Goal: Task Accomplishment & Management: Manage account settings

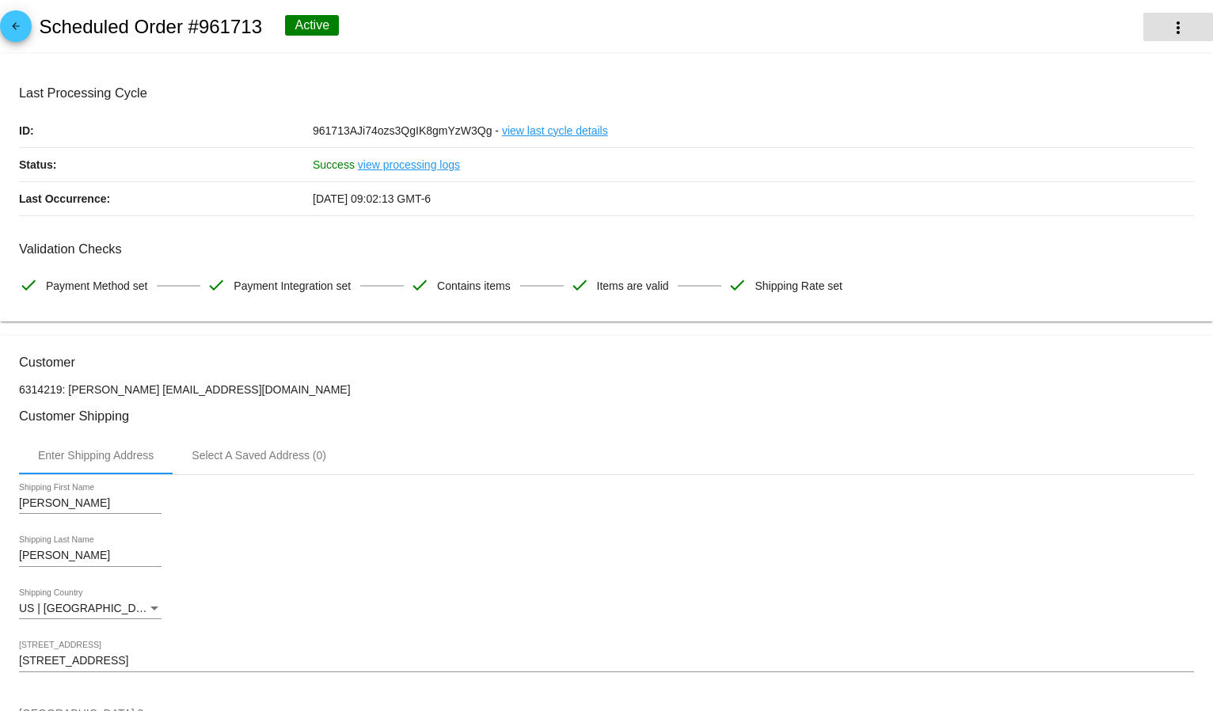
click at [1168, 27] on mat-icon "more_vert" at bounding box center [1177, 27] width 19 height 19
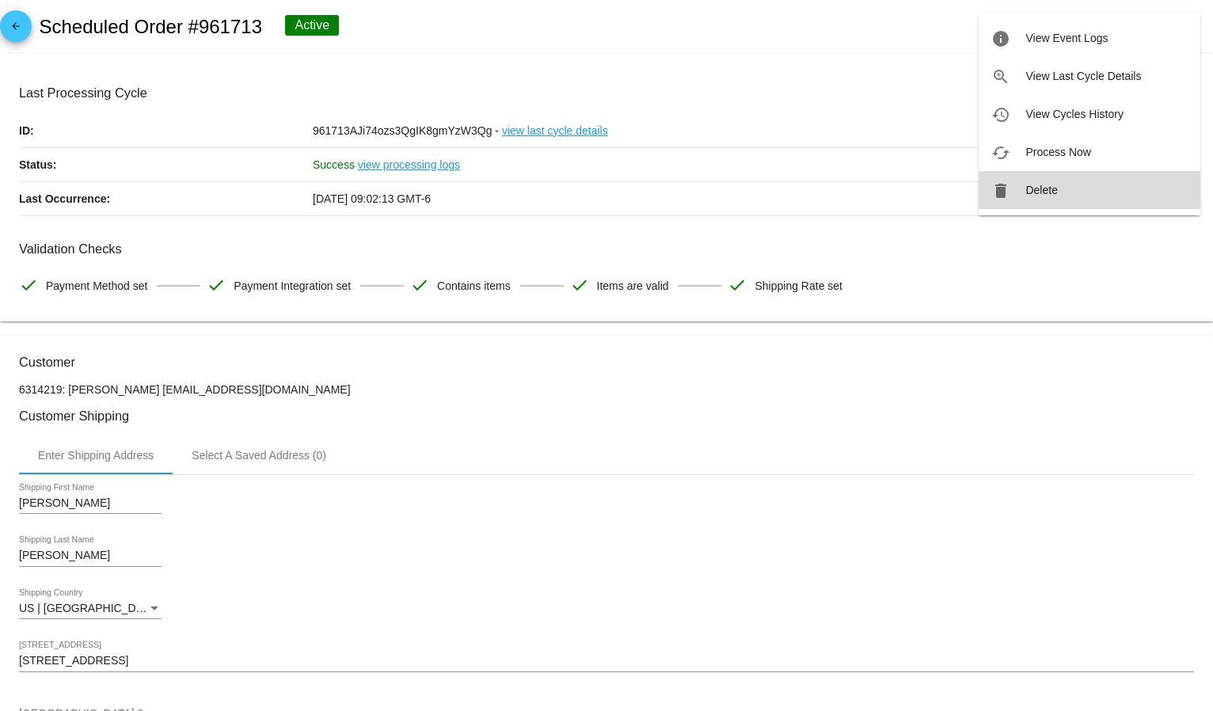
click at [1038, 182] on button "delete Delete" at bounding box center [1089, 190] width 222 height 38
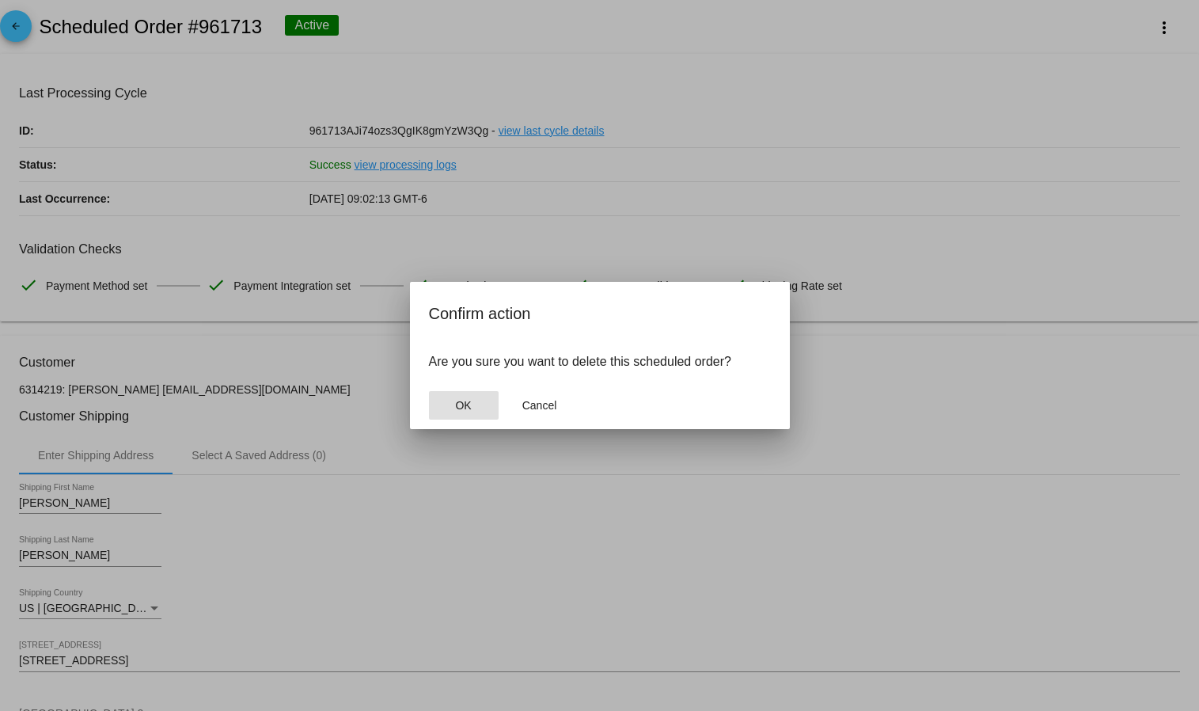
click at [468, 411] on span "OK" at bounding box center [463, 405] width 16 height 13
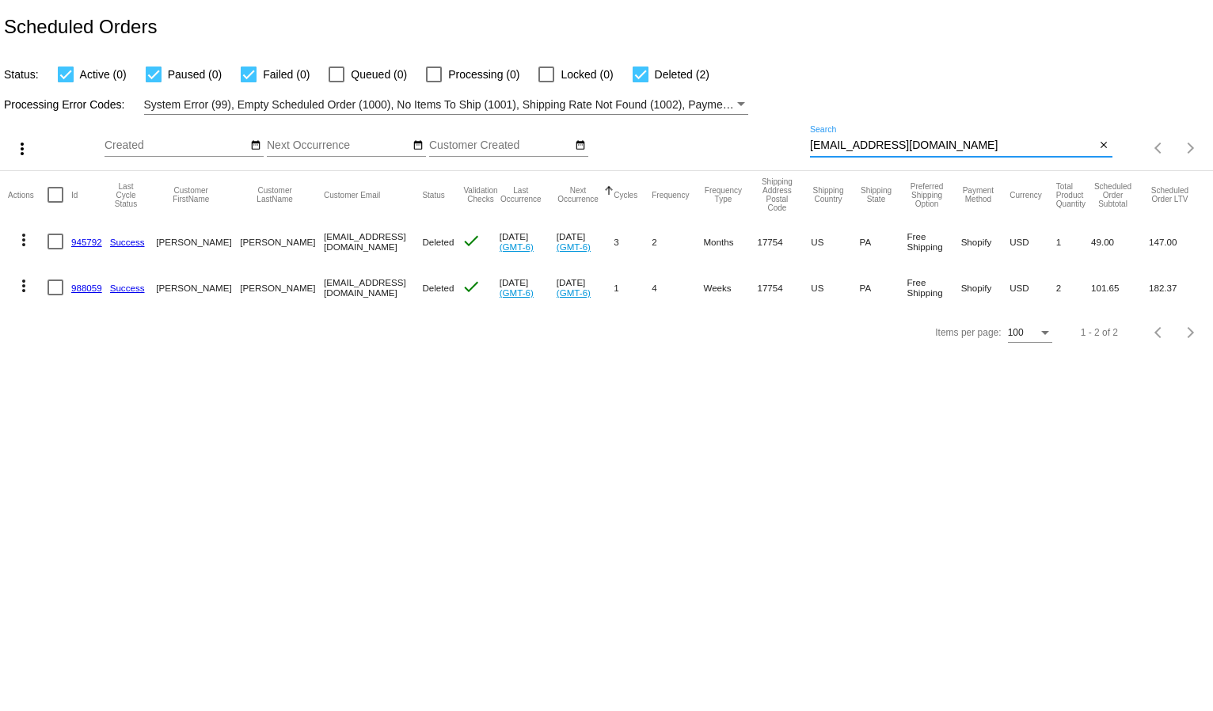
click at [849, 148] on input "mamaherrfive@aol.com" at bounding box center [953, 145] width 286 height 13
click at [849, 149] on input "mamaherrfive@aol.com" at bounding box center [953, 145] width 286 height 13
paste input "k3walters@hotmai"
type input "k3walters@hotmail.com"
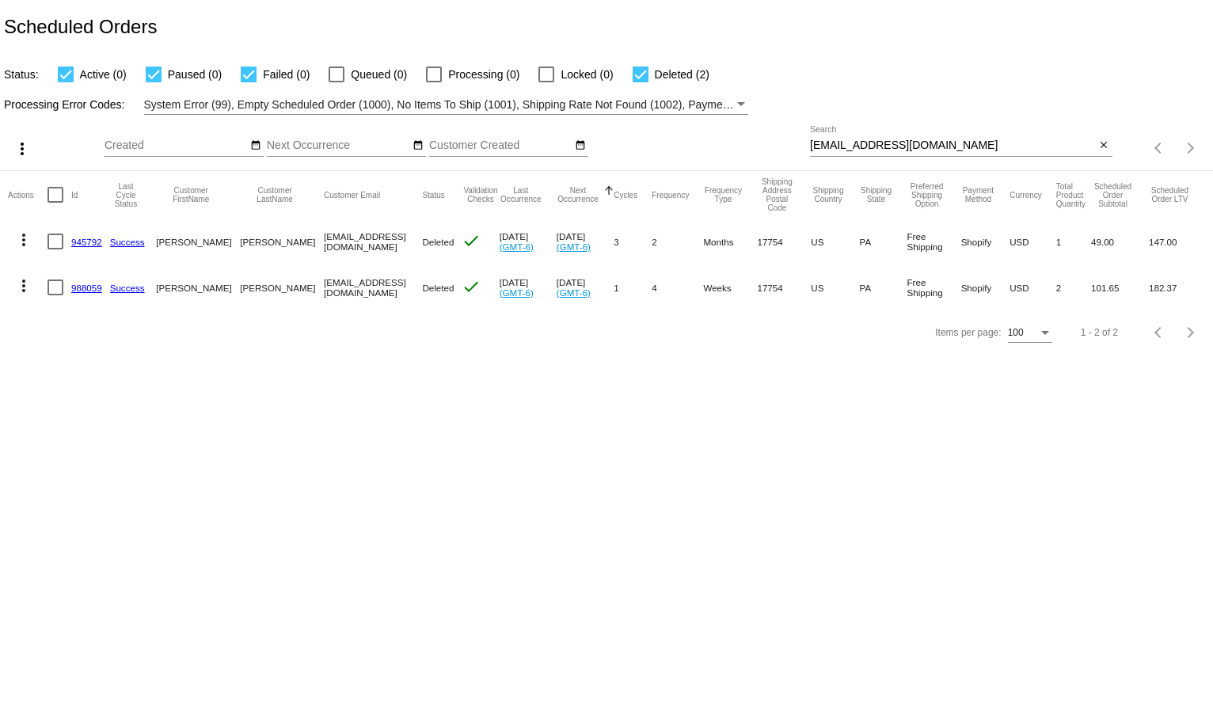
drag, startPoint x: 849, startPoint y: 149, endPoint x: 866, endPoint y: 85, distance: 66.2
click at [866, 85] on div "Processing Error Codes: System Error (99), Empty Scheduled Order (1000), No Ite…" at bounding box center [606, 99] width 1213 height 31
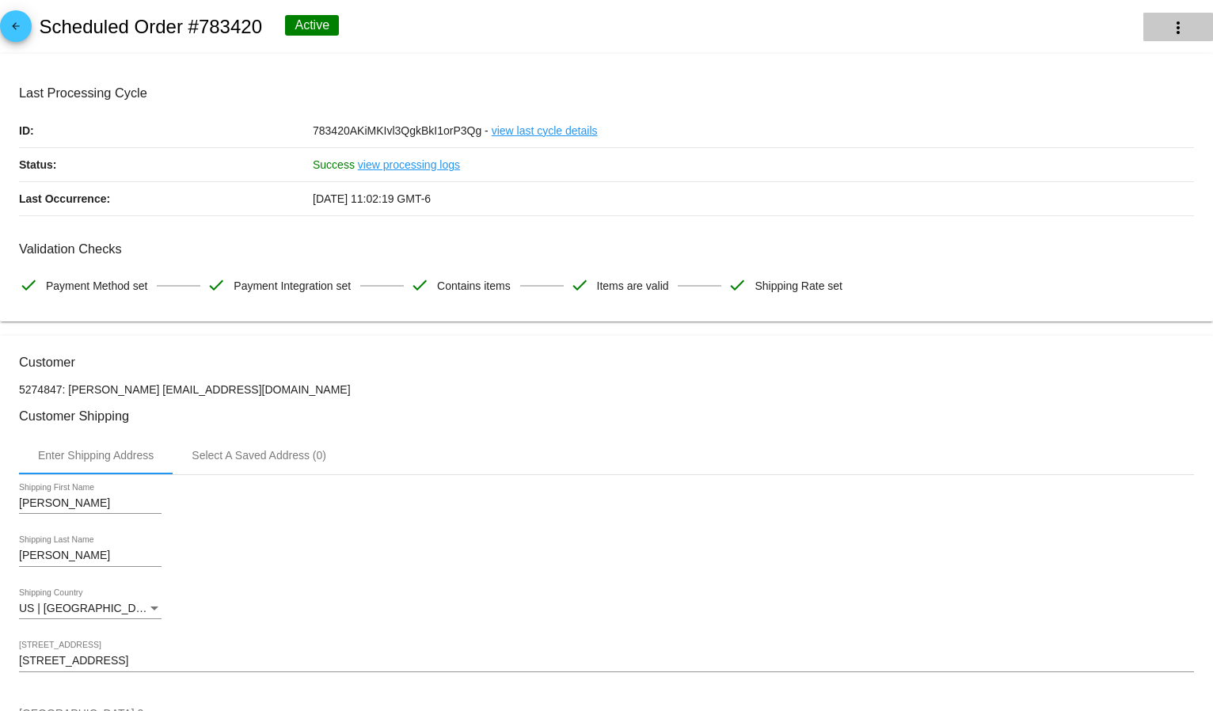
click at [1168, 18] on mat-icon "more_vert" at bounding box center [1177, 27] width 19 height 19
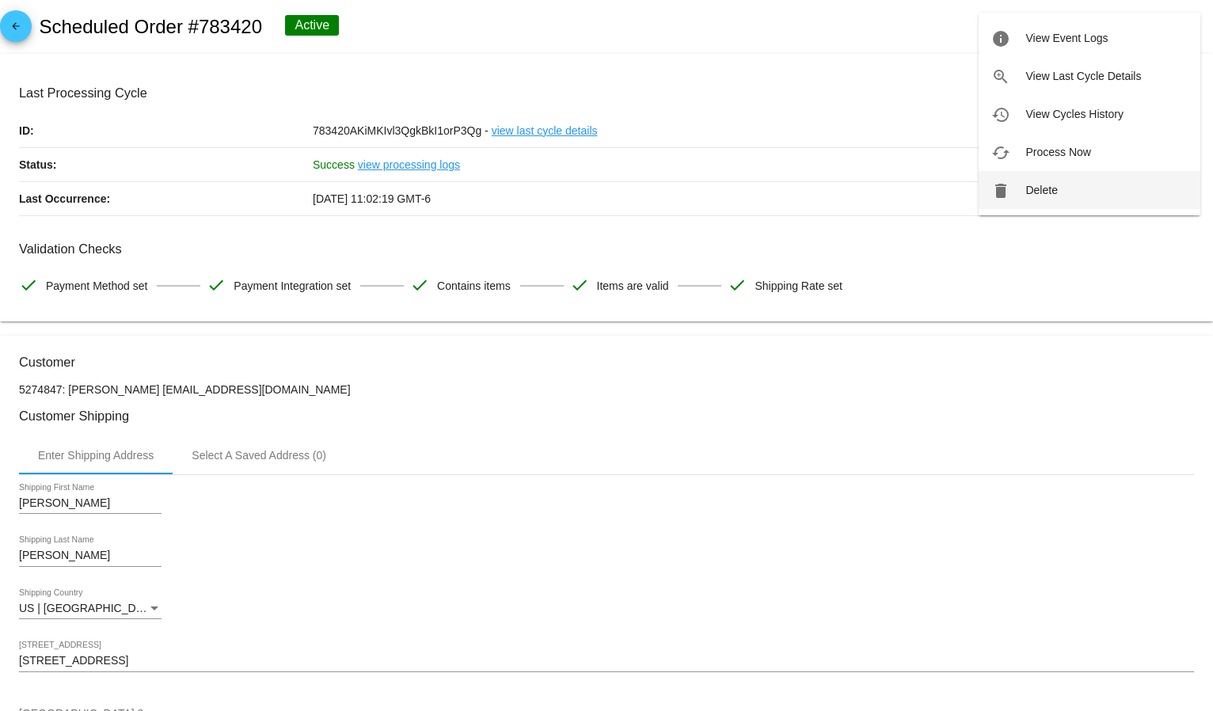
click at [1054, 179] on button "delete Delete" at bounding box center [1089, 190] width 222 height 38
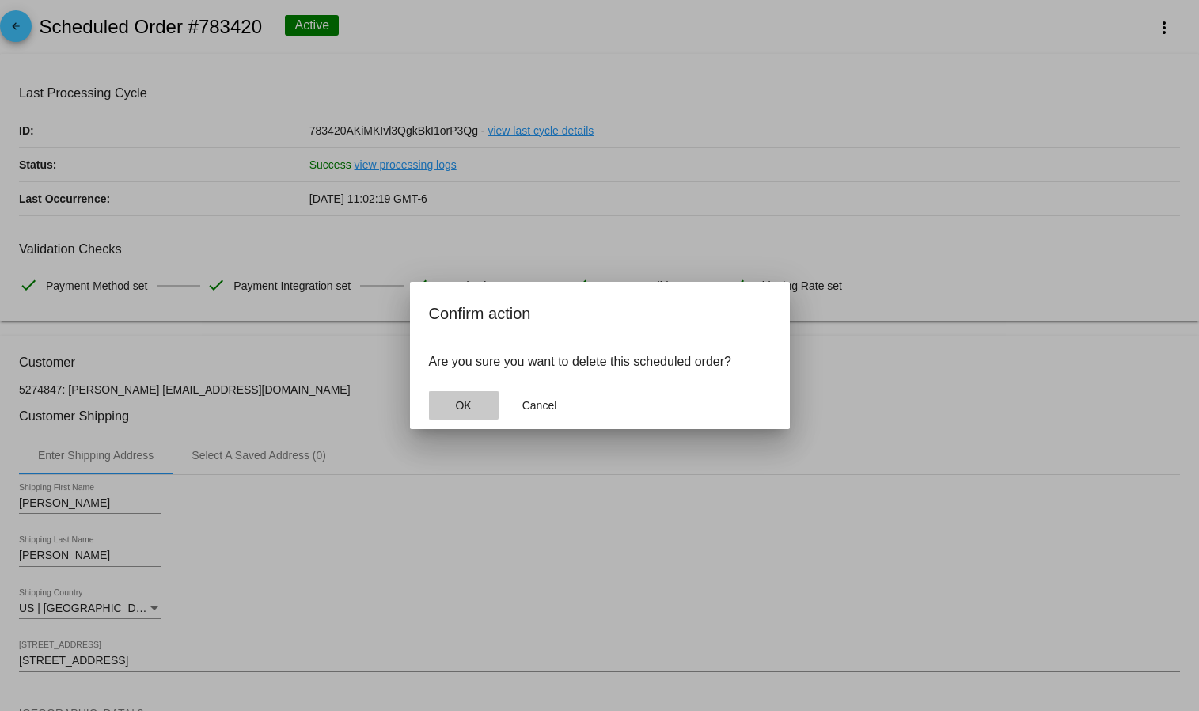
click at [440, 397] on button "OK" at bounding box center [464, 405] width 70 height 28
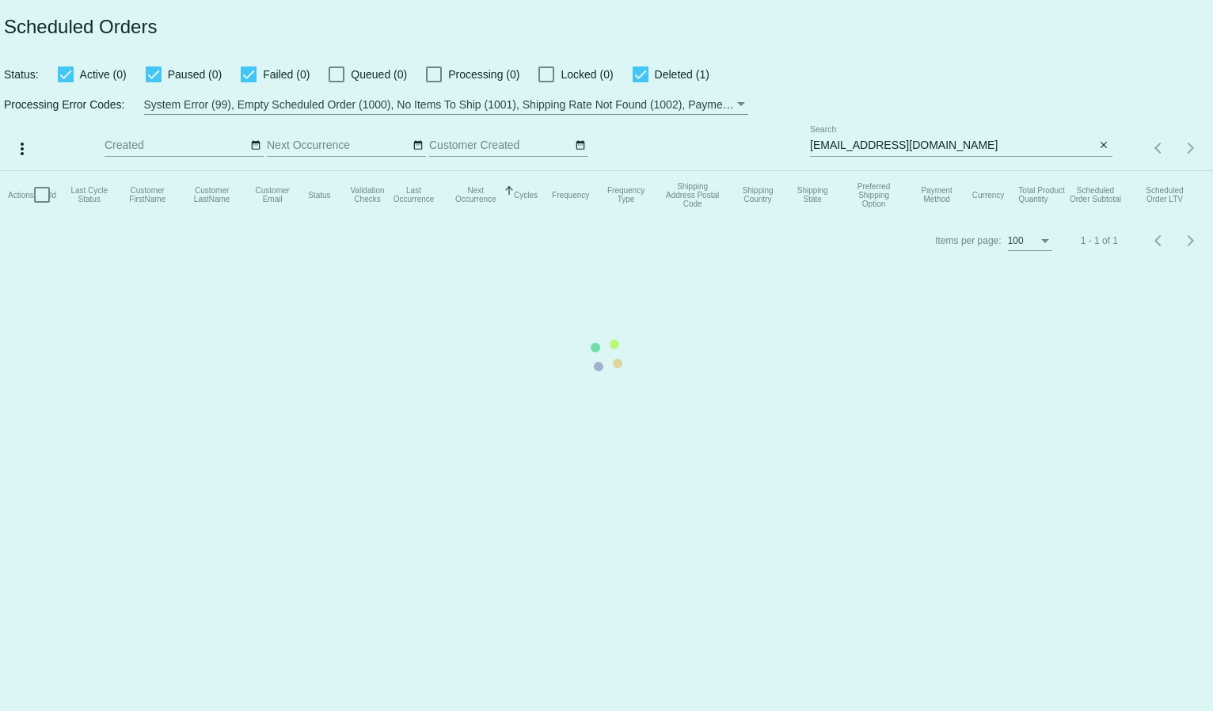
click at [875, 171] on mat-table "Actions Id Last Cycle Status Customer FirstName Customer LastName Customer Emai…" at bounding box center [606, 194] width 1213 height 47
click at [875, 139] on app-dashboard-scheduled-orders "Scheduled Orders Status: Active (0) Paused (0) Failed (0) Queued (0) Processing…" at bounding box center [606, 131] width 1213 height 263
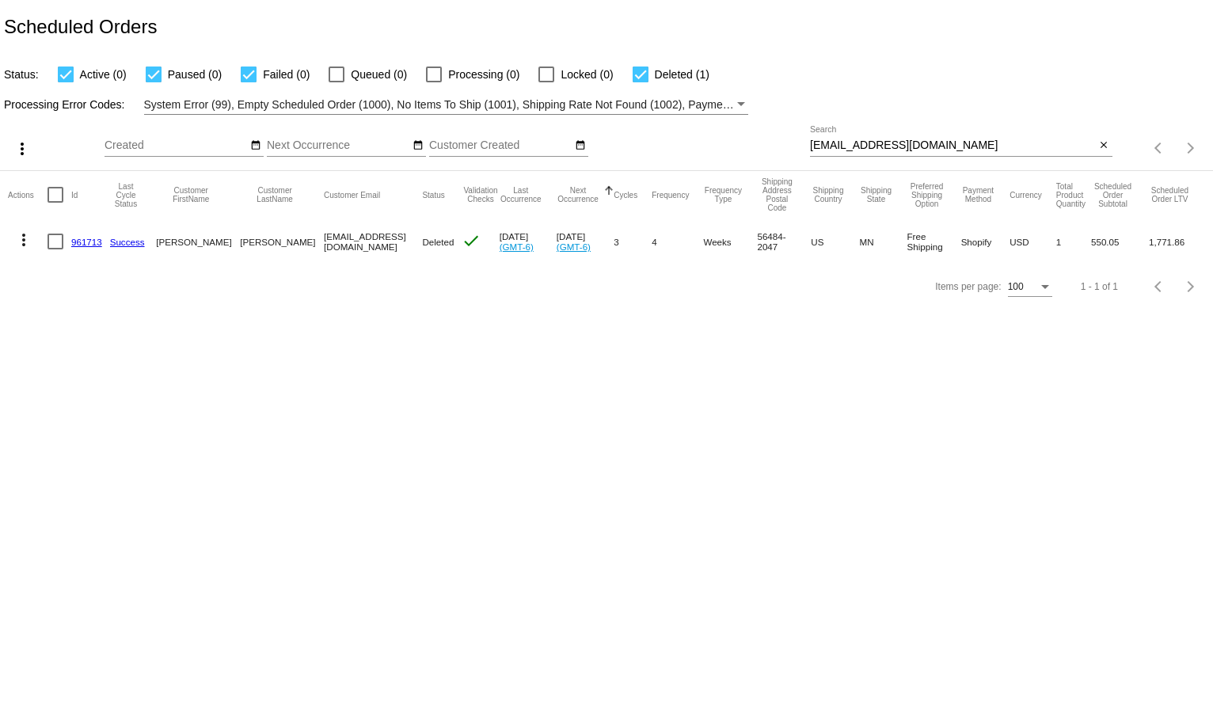
click at [875, 139] on input "k3walters@hotmail.com" at bounding box center [953, 145] width 286 height 13
paste input "jdmillerhb@g"
type input "[EMAIL_ADDRESS][DOMAIN_NAME]"
click at [886, 73] on div "Status: Active (0) Paused (0) Failed (0) Queued (0) Processing (0) Locked (0) D…" at bounding box center [606, 69] width 1213 height 30
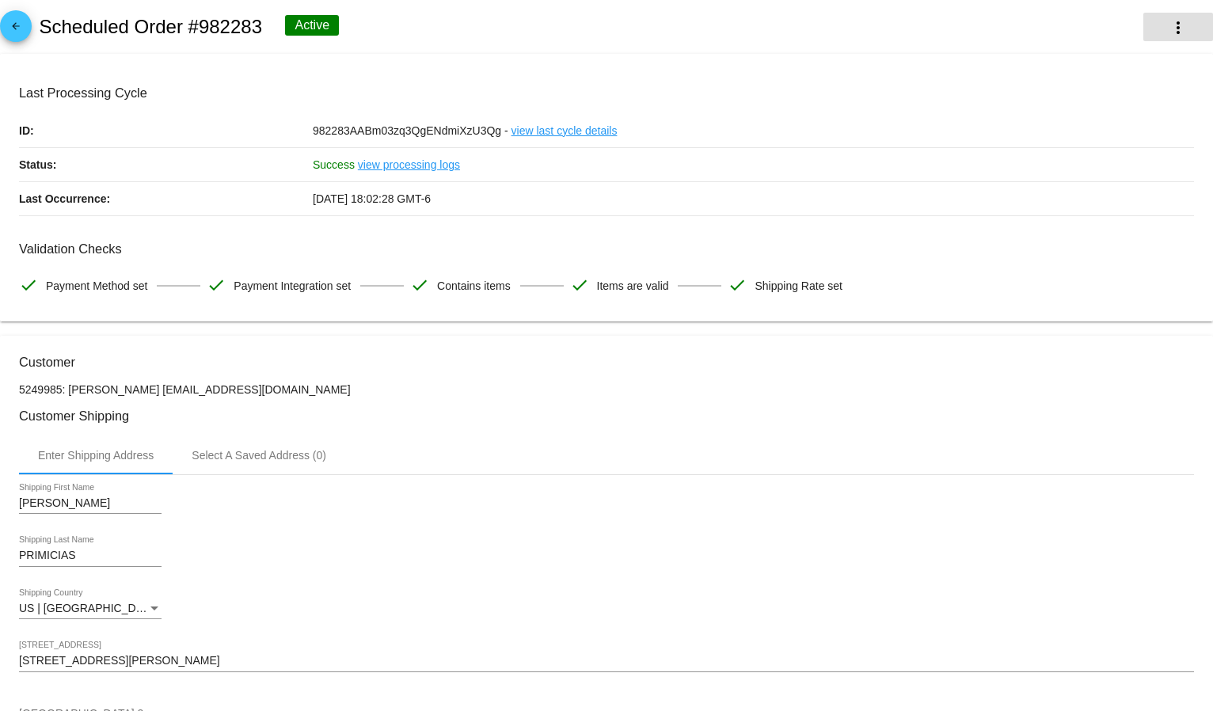
click at [1152, 20] on button "more_vert" at bounding box center [1178, 27] width 70 height 28
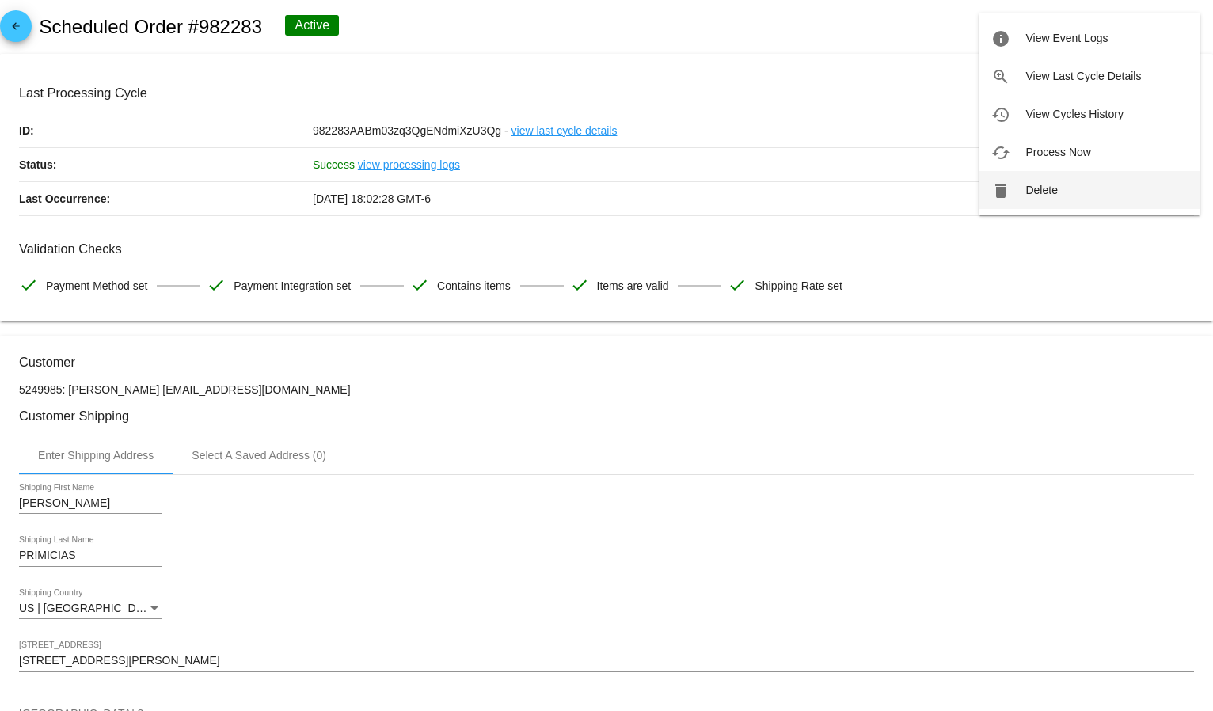
click at [1050, 193] on span "Delete" at bounding box center [1041, 190] width 32 height 13
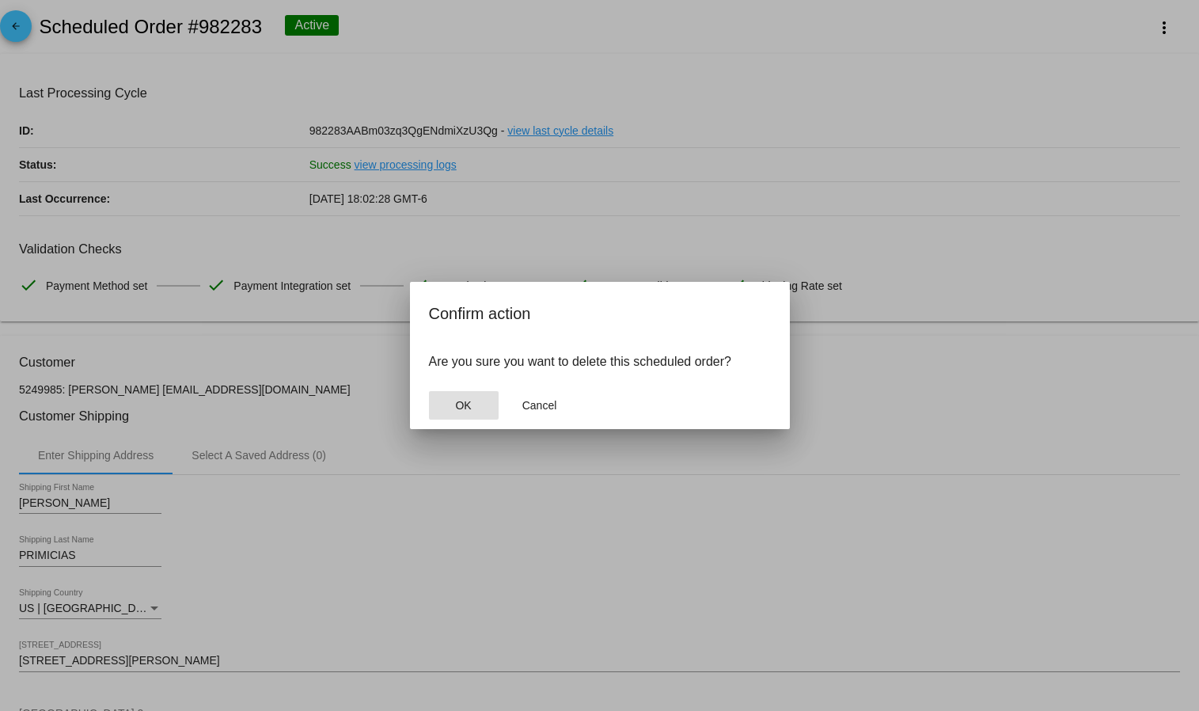
click at [449, 414] on button "OK" at bounding box center [464, 405] width 70 height 28
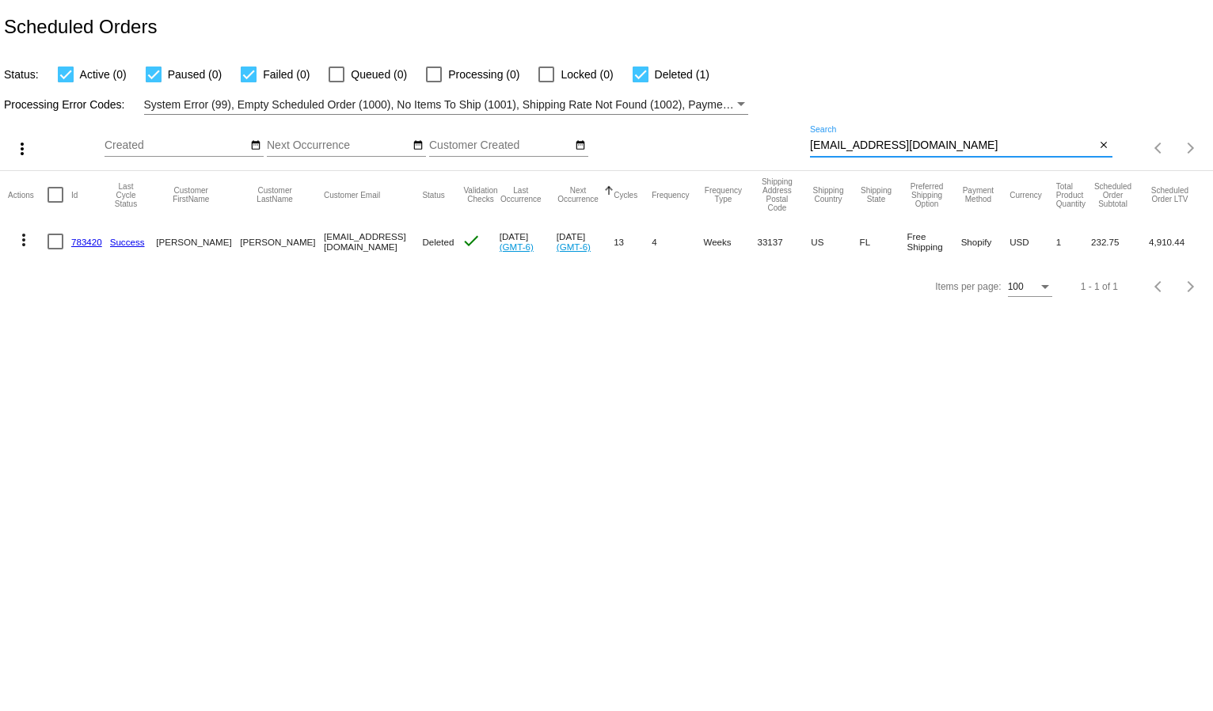
click at [841, 146] on input "[EMAIL_ADDRESS][DOMAIN_NAME]" at bounding box center [953, 145] width 286 height 13
paste input "rogerprimicias1"
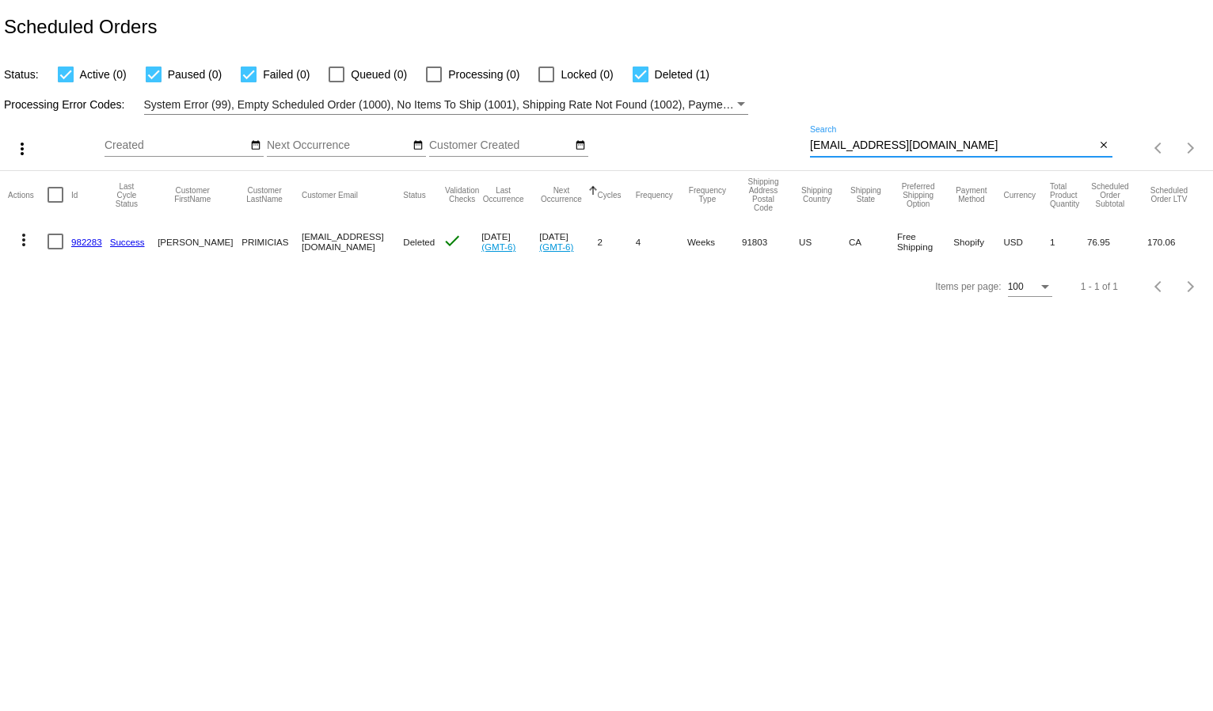
type input "[EMAIL_ADDRESS][DOMAIN_NAME]"
click at [894, 51] on div "Scheduled Orders" at bounding box center [606, 27] width 1213 height 54
click at [859, 150] on input "[EMAIL_ADDRESS][DOMAIN_NAME]" at bounding box center [953, 145] width 286 height 13
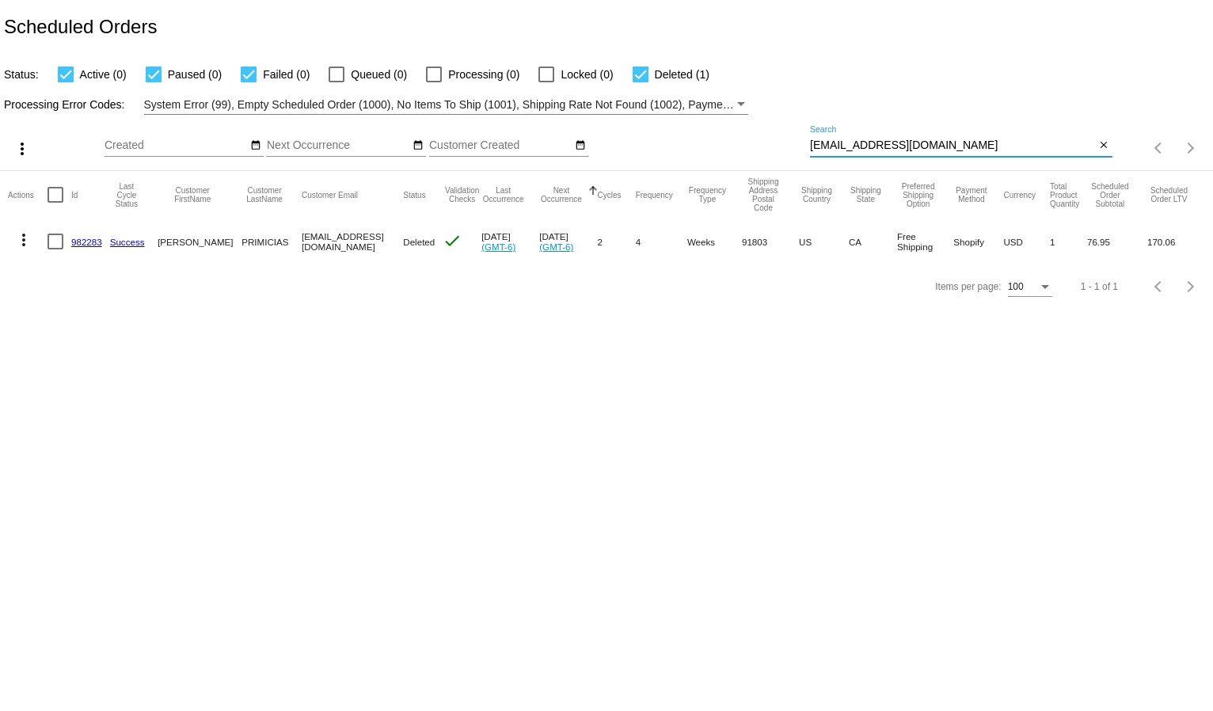
click at [887, 84] on app-dashboard-scheduled-orders "Scheduled Orders Status: Active (0) Paused (0) Failed (0) Queued (0) Processing…" at bounding box center [606, 154] width 1213 height 309
